Goal: Information Seeking & Learning: Learn about a topic

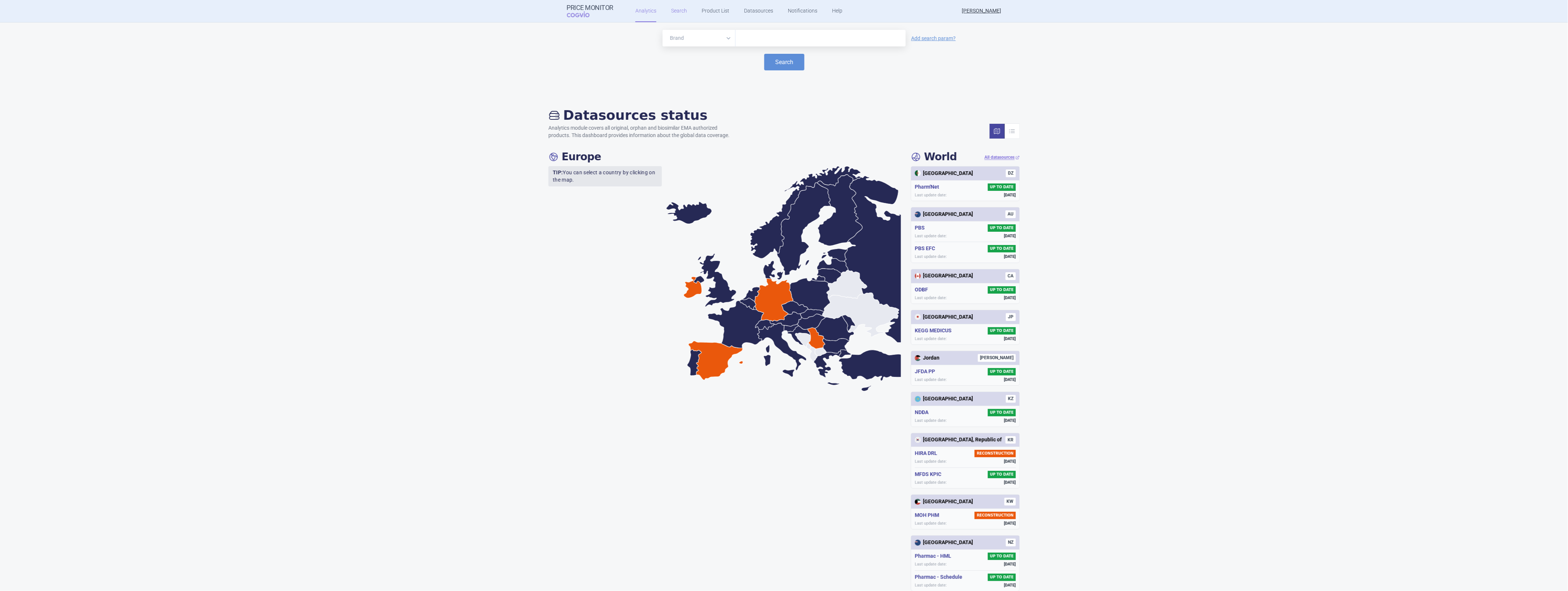
click at [681, 10] on link "Search" at bounding box center [679, 11] width 16 height 22
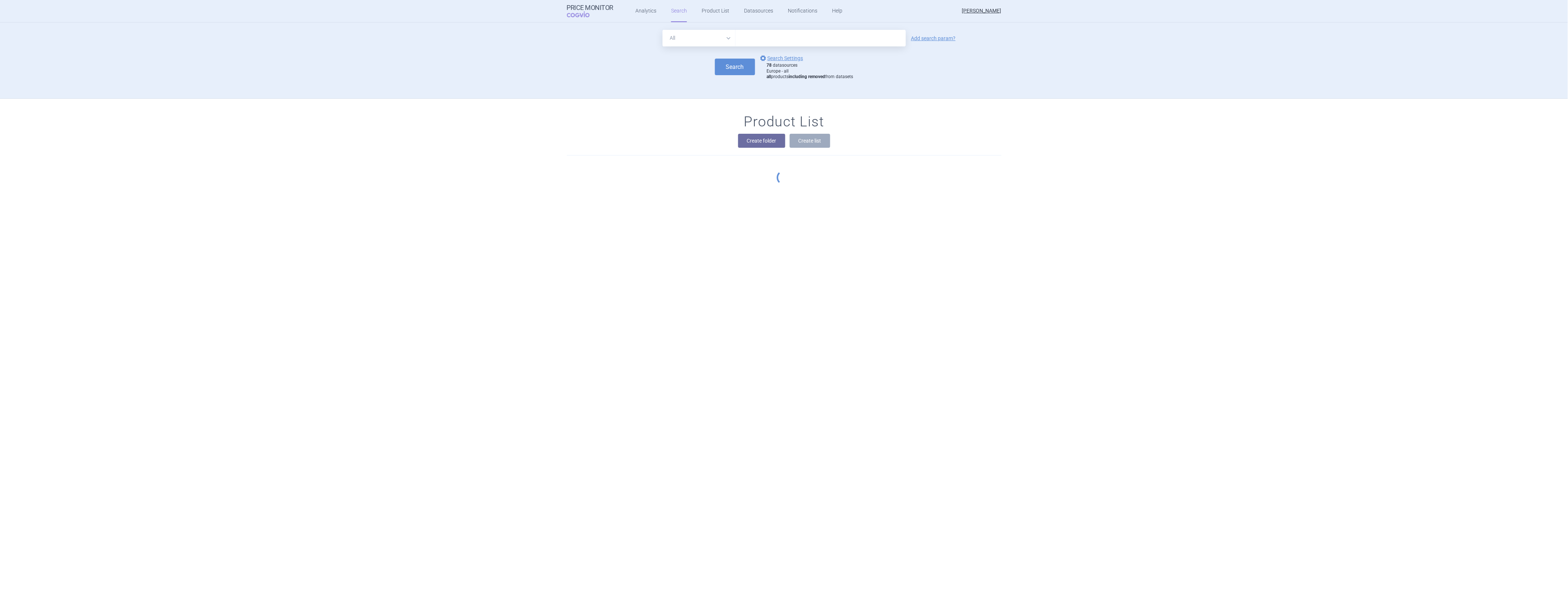
click at [766, 38] on input "text" at bounding box center [821, 38] width 170 height 16
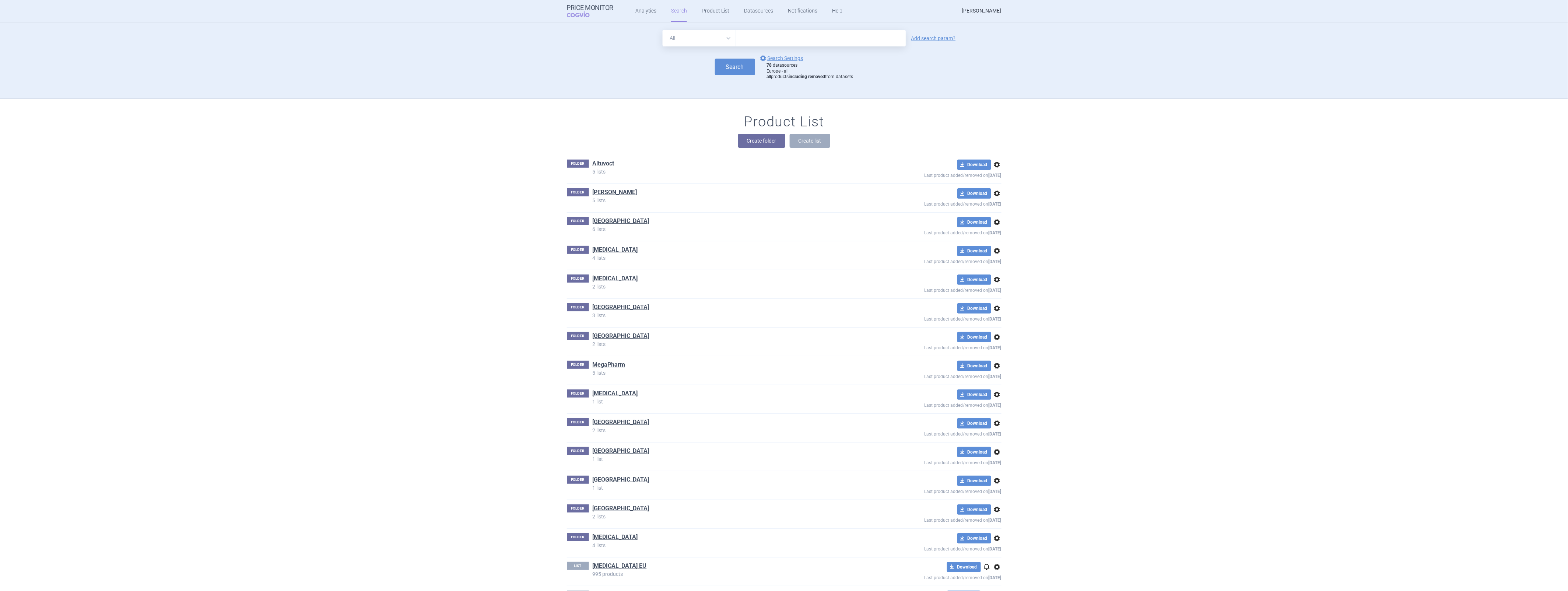
click at [509, 229] on div "Product List Create folder Create list FOLDER Altuvoct 5 lists download Downloa…" at bounding box center [784, 368] width 1568 height 539
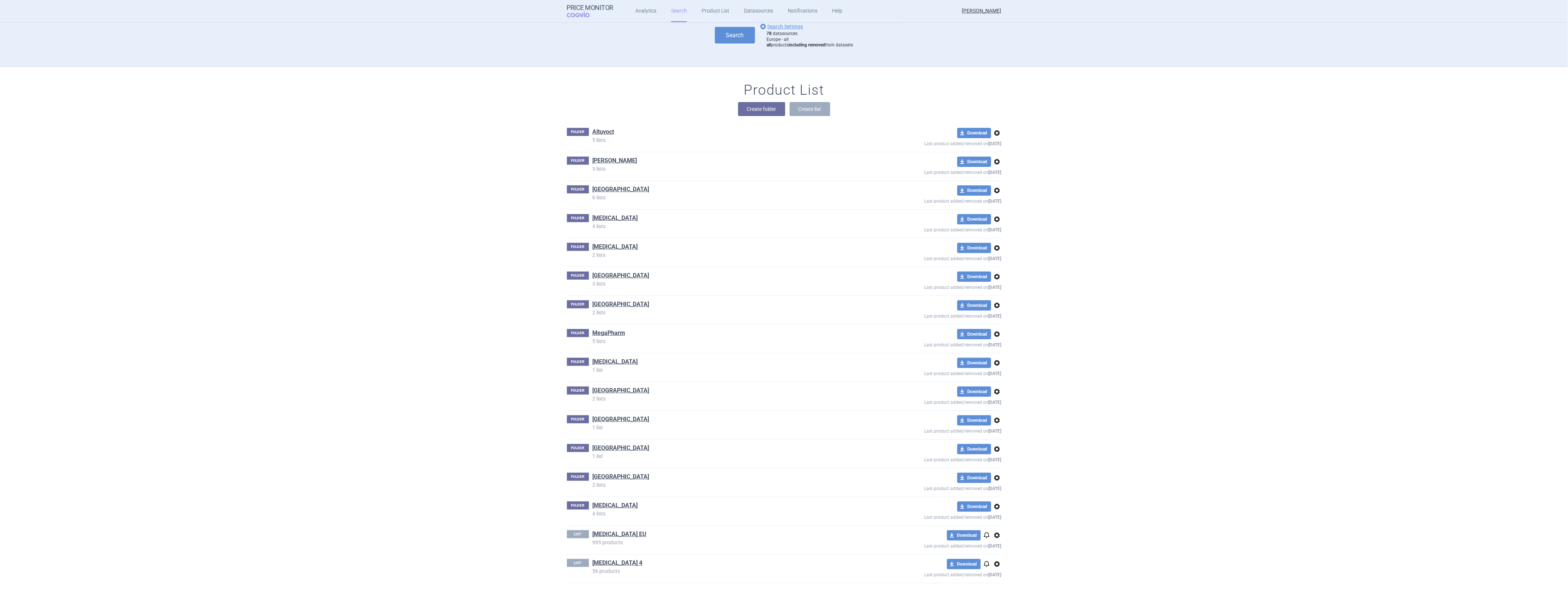
scroll to position [46, 0]
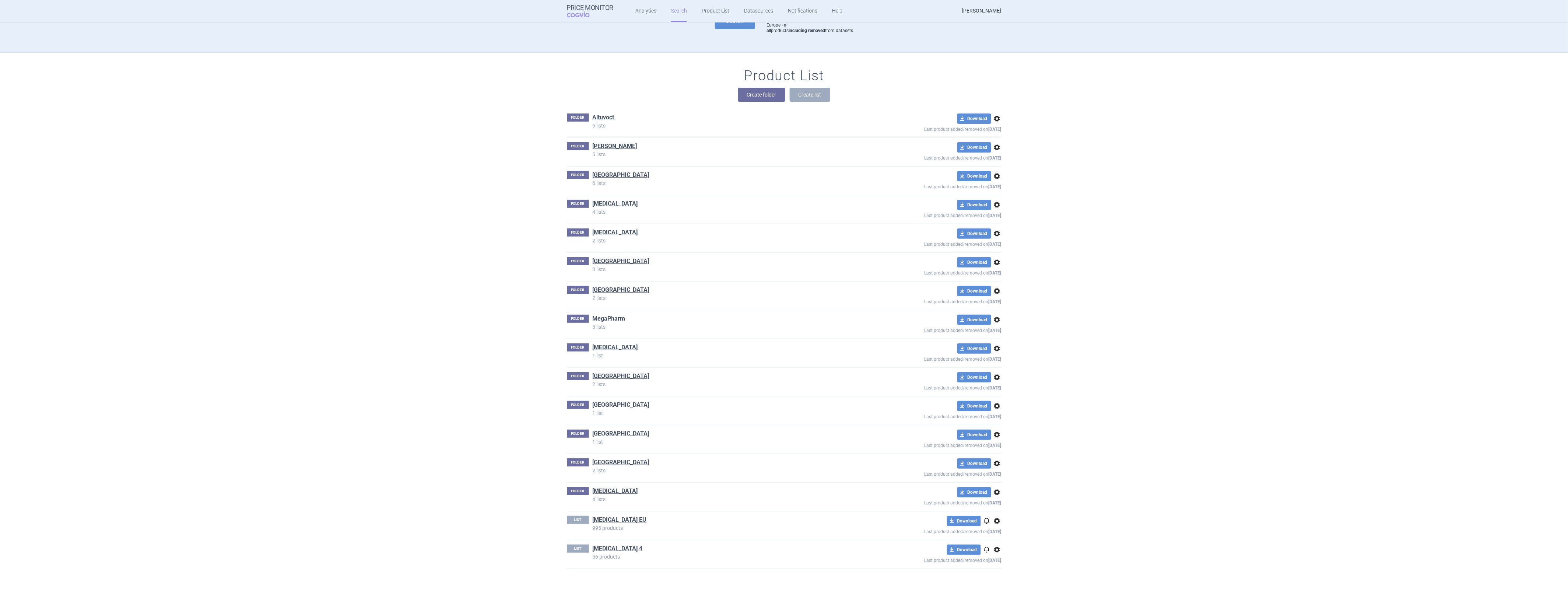
click at [606, 402] on link "[GEOGRAPHIC_DATA]" at bounding box center [621, 404] width 57 height 8
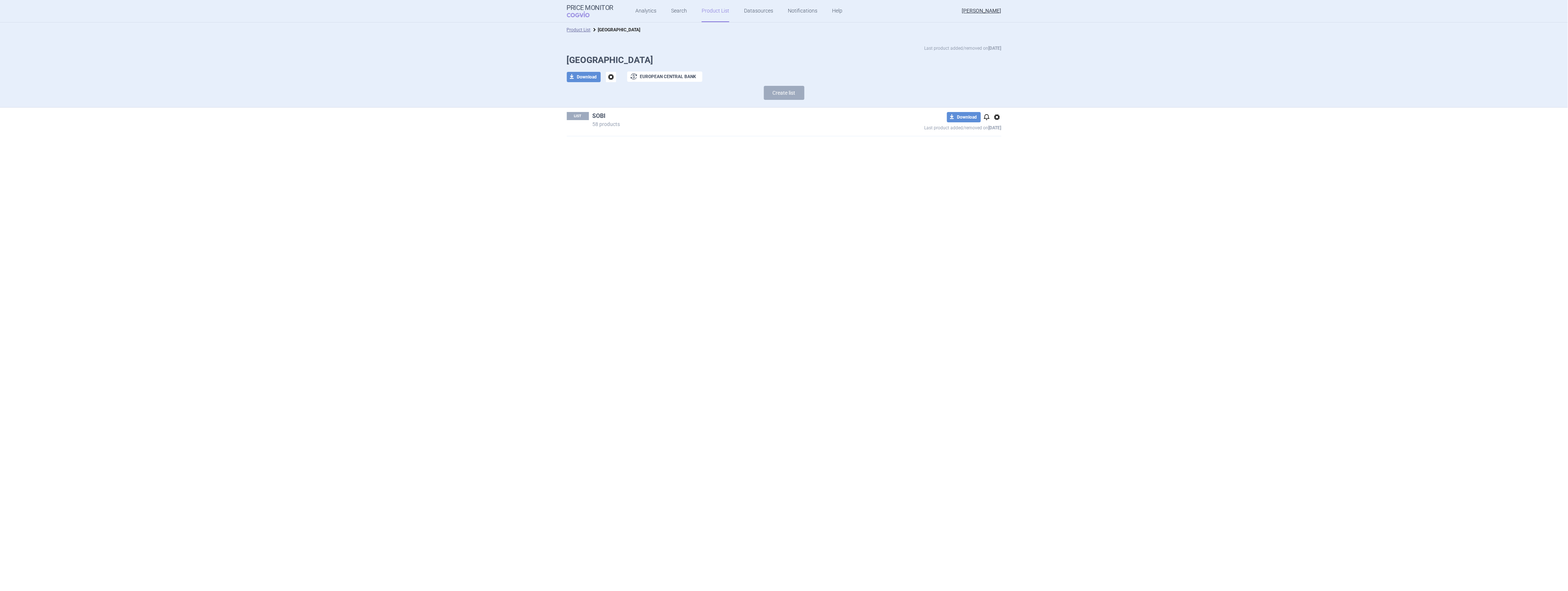
click at [598, 113] on link "SOBI" at bounding box center [600, 116] width 13 height 8
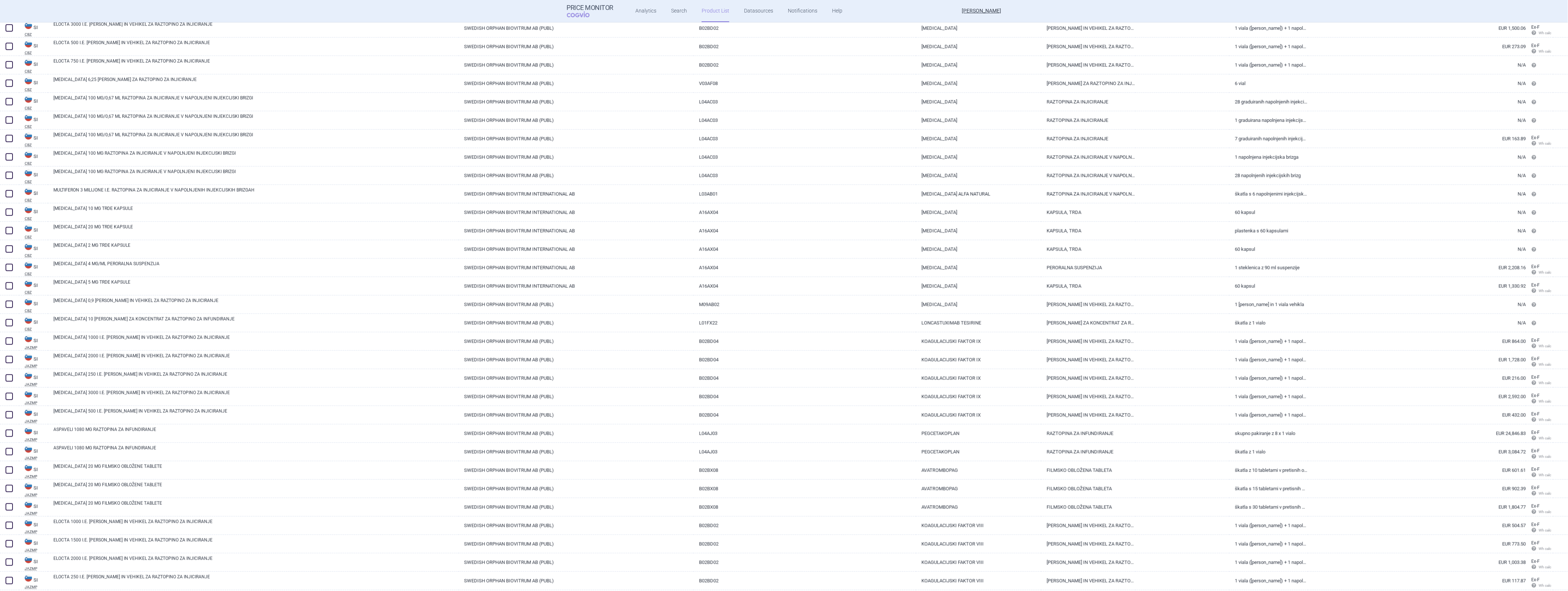
scroll to position [491, 0]
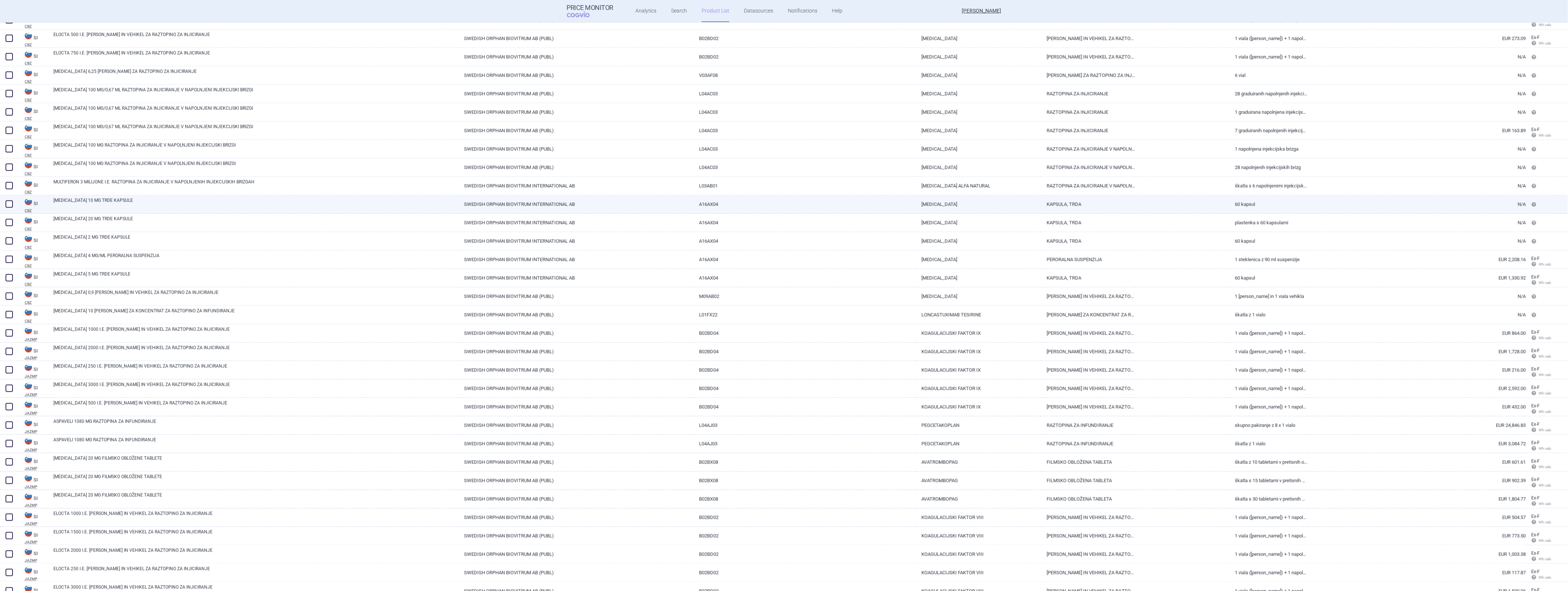
click at [330, 206] on link "[MEDICAL_DATA] 10 MG TRDE KAPSULE" at bounding box center [256, 204] width 405 height 13
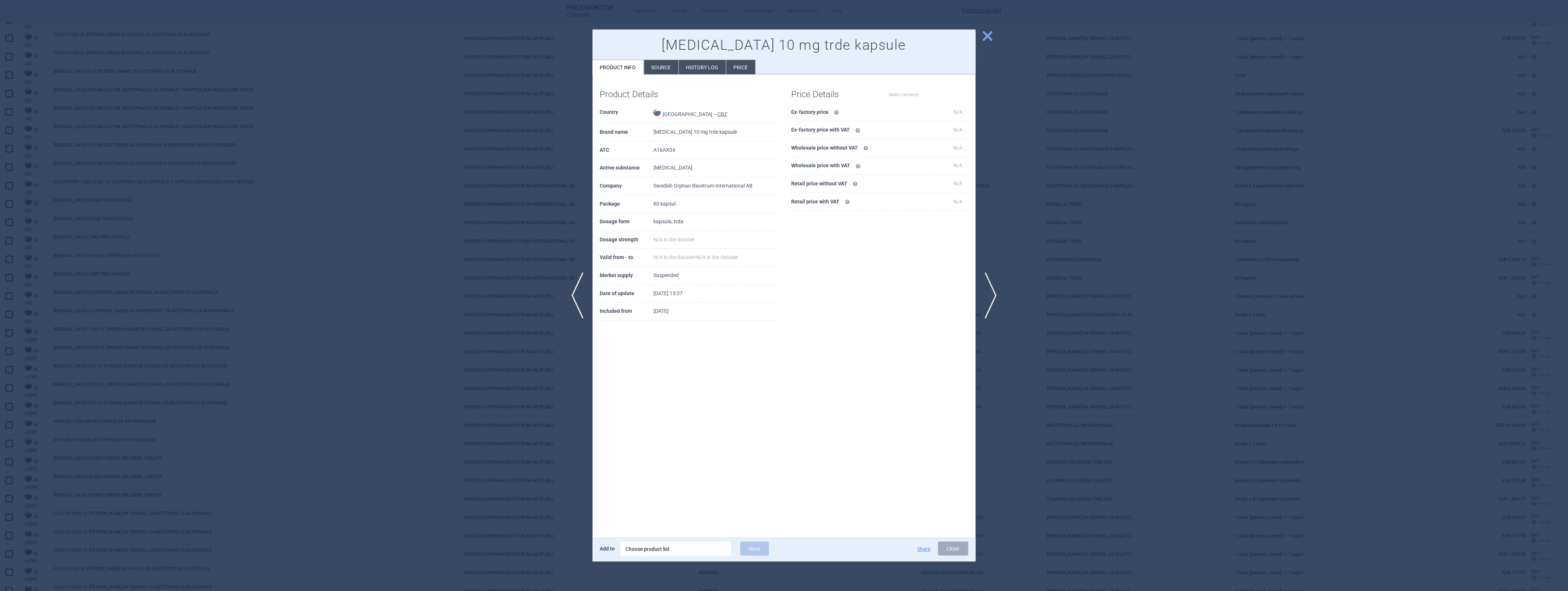
select select "EUR"
click at [736, 68] on li "Price" at bounding box center [741, 68] width 29 height 15
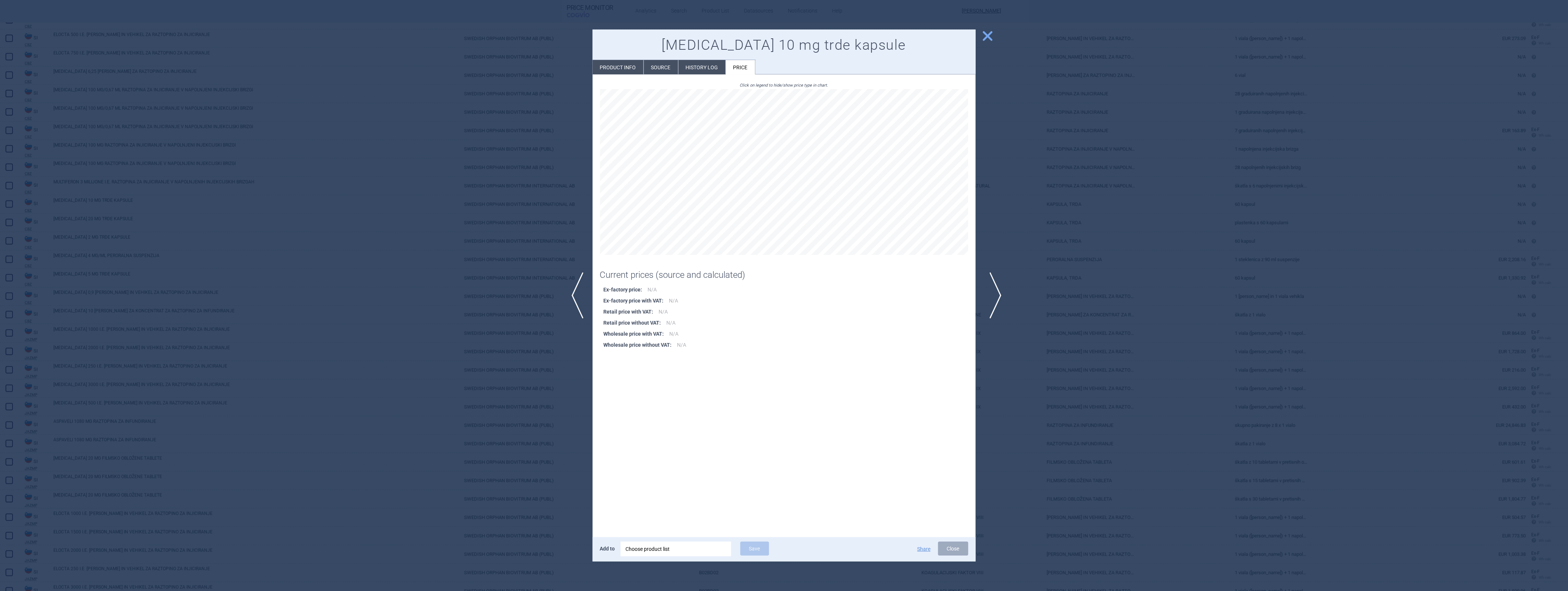
click at [999, 292] on span "next" at bounding box center [993, 295] width 16 height 46
click at [996, 293] on span "next" at bounding box center [993, 295] width 16 height 46
click at [995, 286] on span "next" at bounding box center [993, 295] width 16 height 46
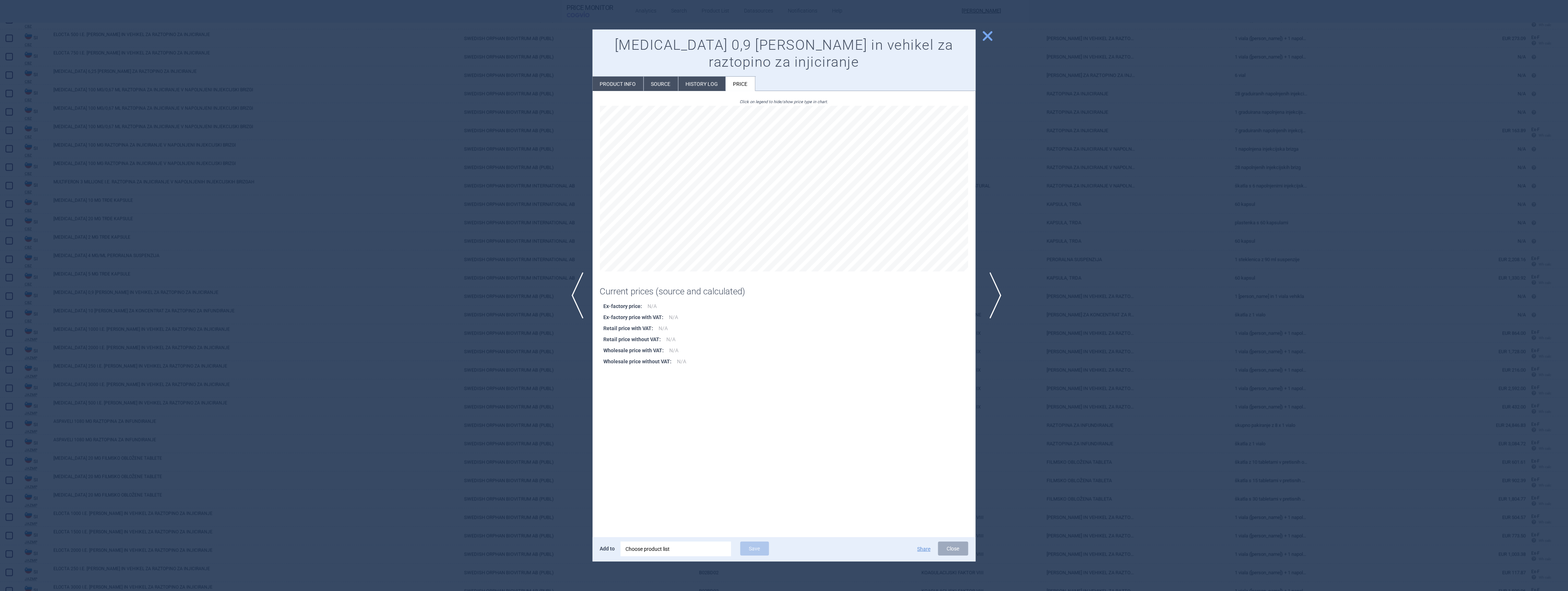
click at [996, 289] on span "next" at bounding box center [993, 295] width 16 height 46
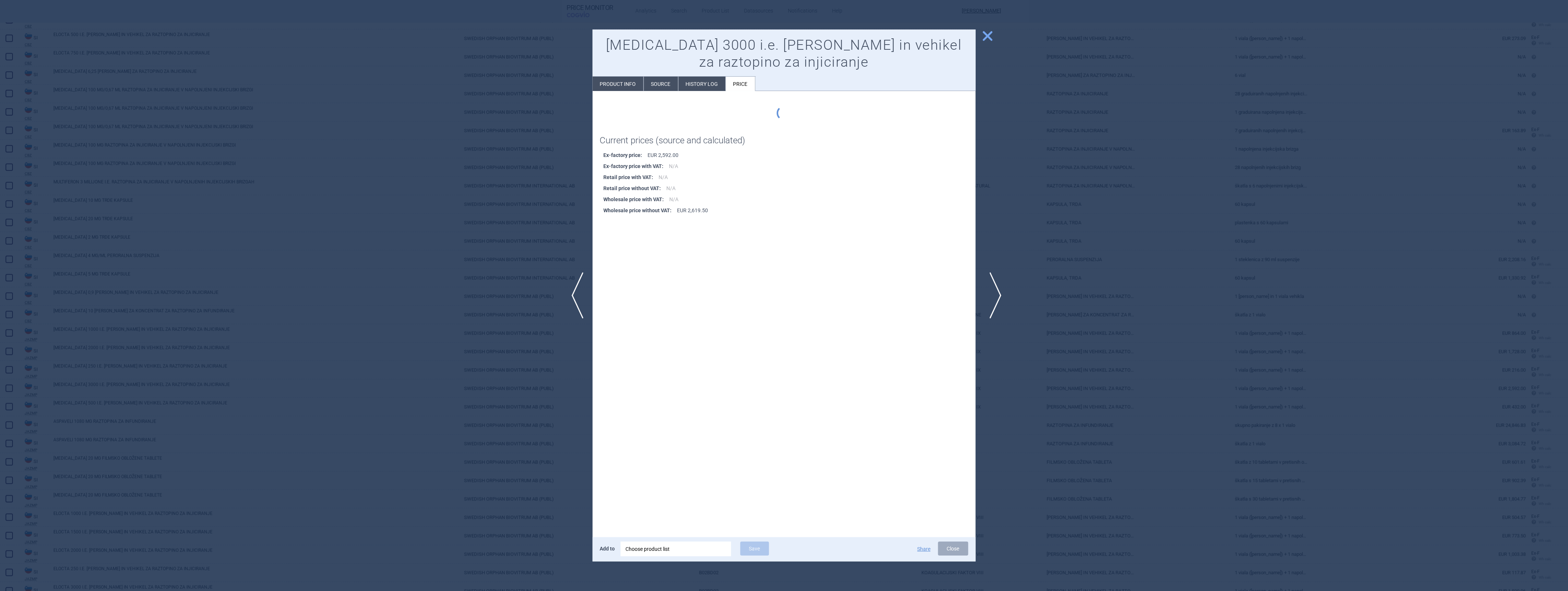
click at [996, 289] on span "next" at bounding box center [993, 295] width 16 height 46
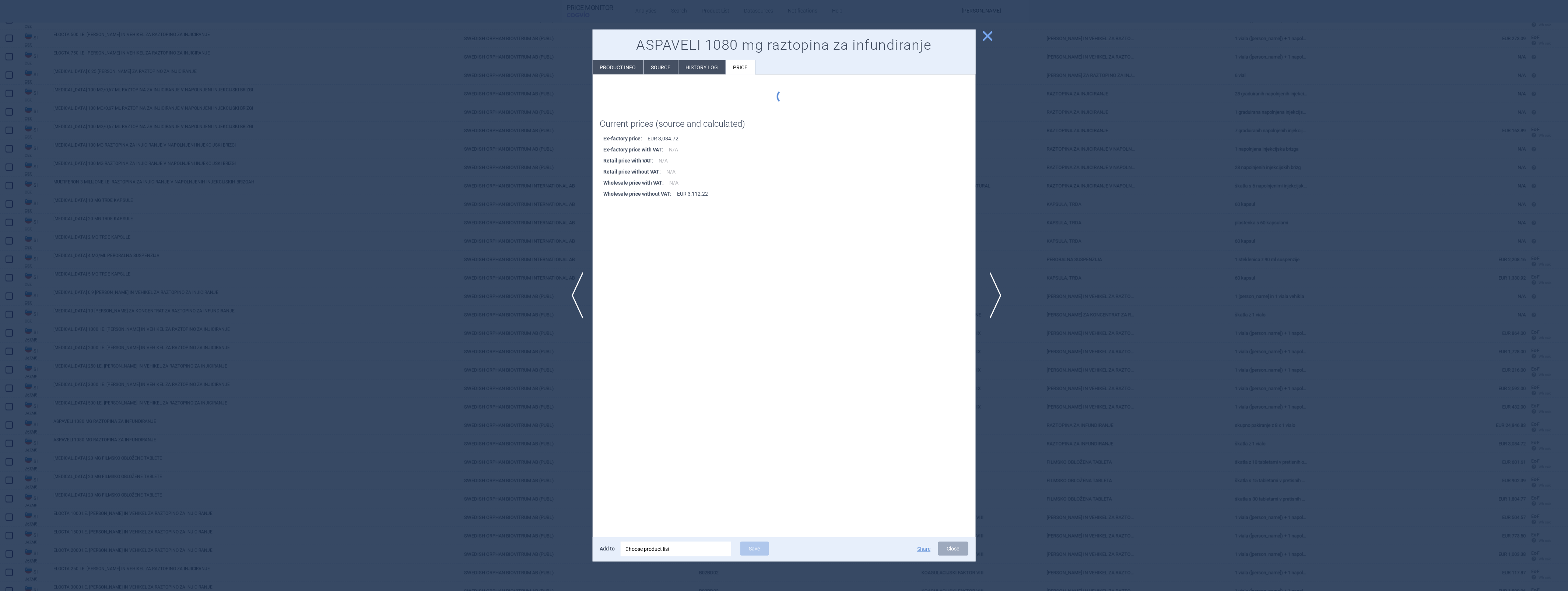
click at [996, 289] on span "next" at bounding box center [993, 295] width 16 height 46
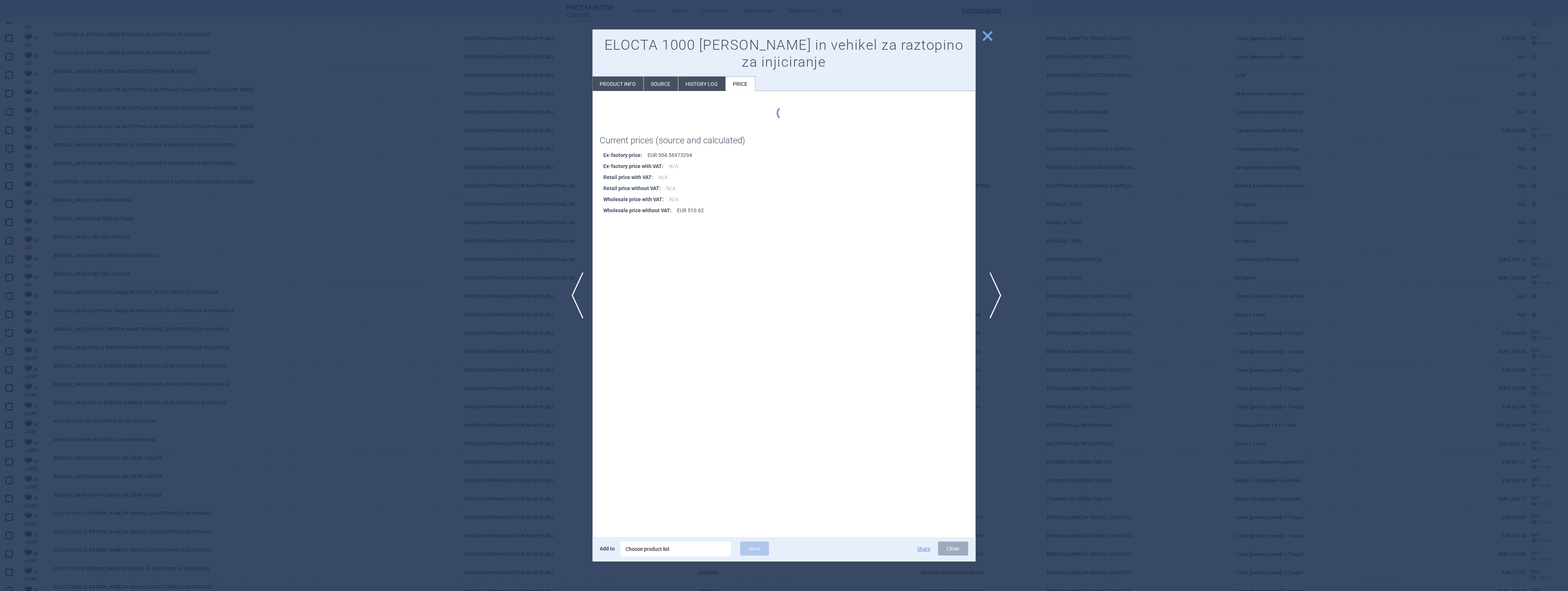
click at [996, 289] on span "next" at bounding box center [993, 295] width 16 height 46
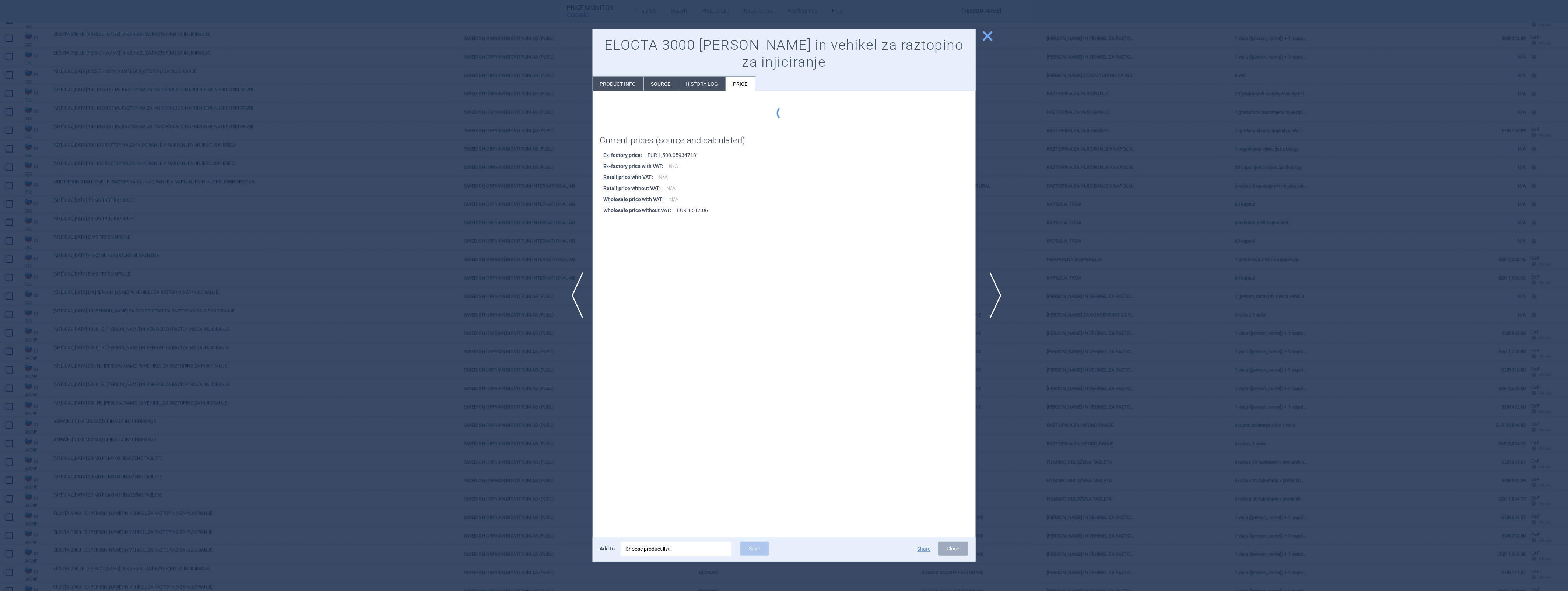
click at [996, 289] on span "next" at bounding box center [993, 295] width 16 height 46
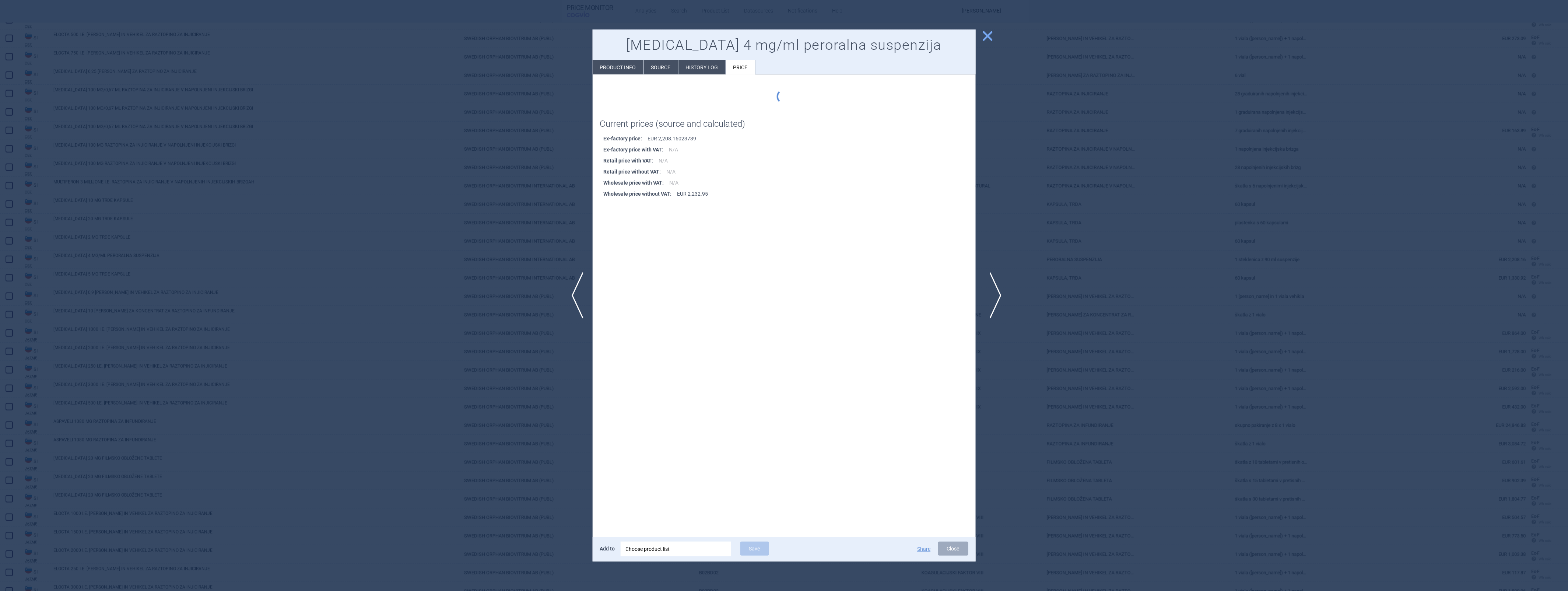
click at [996, 289] on span "next" at bounding box center [993, 295] width 16 height 46
click at [996, 289] on div at bounding box center [784, 295] width 1568 height 591
